Goal: Transaction & Acquisition: Purchase product/service

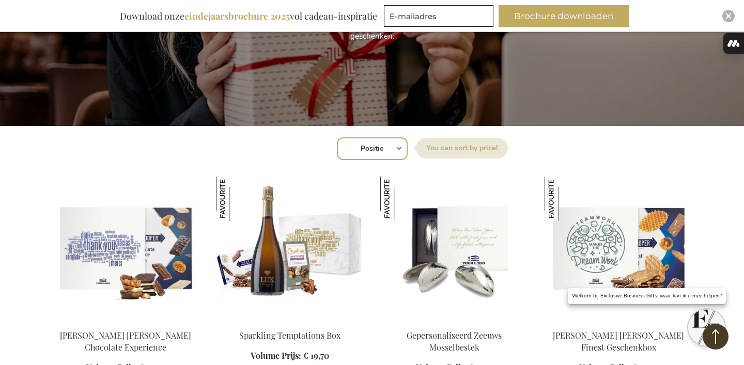
scroll to position [271, 0]
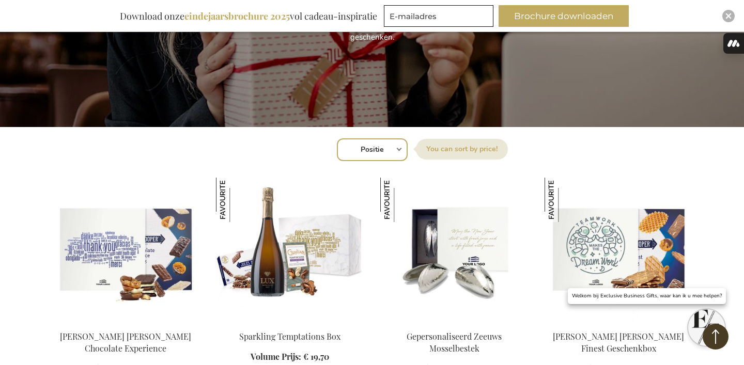
type input "[PERSON_NAME][EMAIL_ADDRESS][DOMAIN_NAME]"
click at [728, 14] on img "Close" at bounding box center [729, 16] width 6 height 6
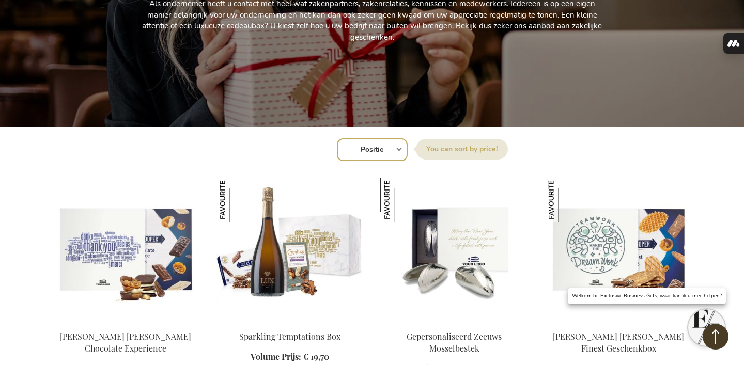
click at [393, 159] on select "Positie Best Sellers Meest bekeken Nieuw Biggest Saving Price: low to high Pric…" at bounding box center [372, 150] width 71 height 23
select select "new"
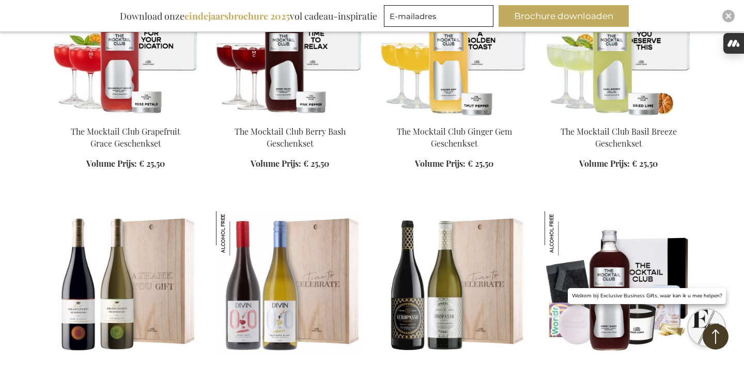
scroll to position [479, 0]
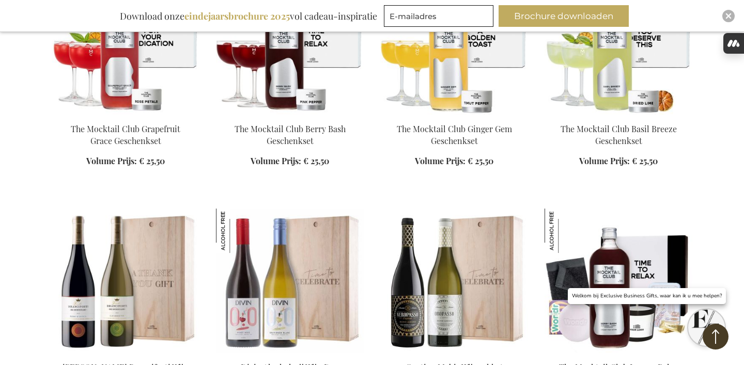
type input "frederic@salixconsult.be"
click at [726, 13] on img "Close" at bounding box center [729, 16] width 6 height 6
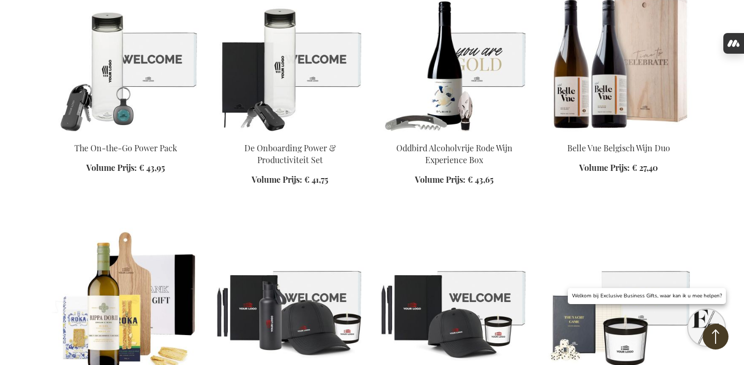
scroll to position [2737, 0]
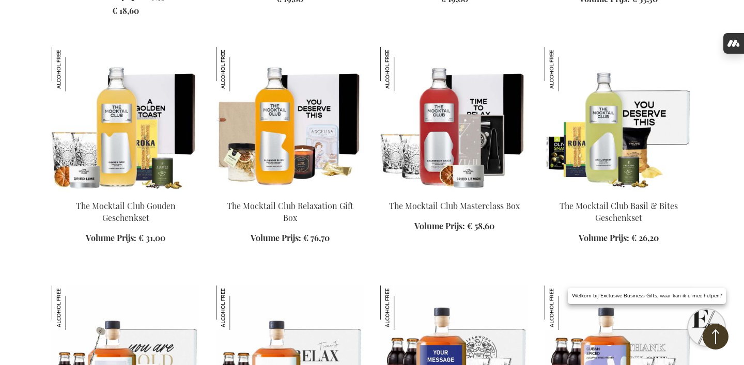
scroll to position [878, 0]
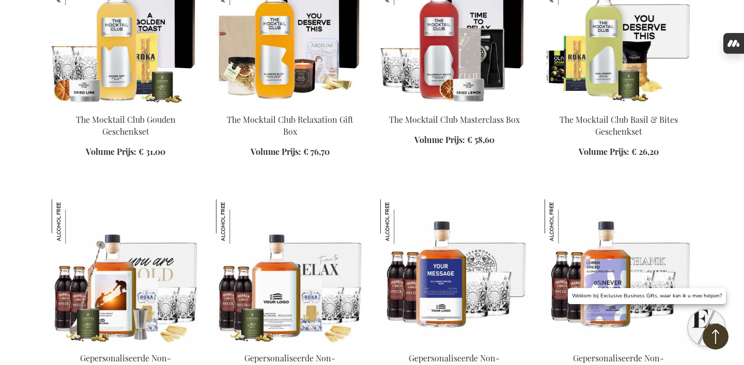
scroll to position [968, 0]
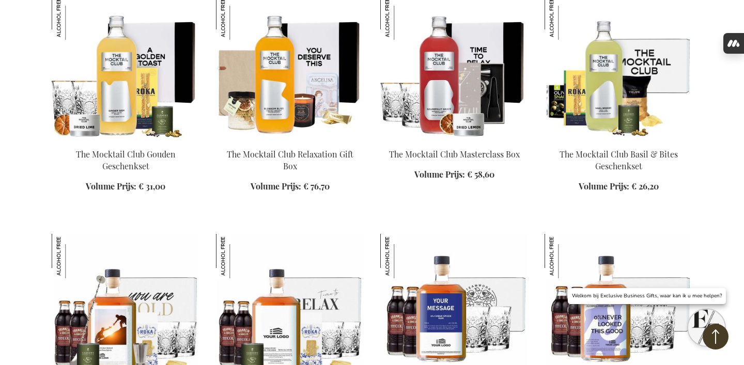
scroll to position [926, 0]
